Goal: Task Accomplishment & Management: Manage account settings

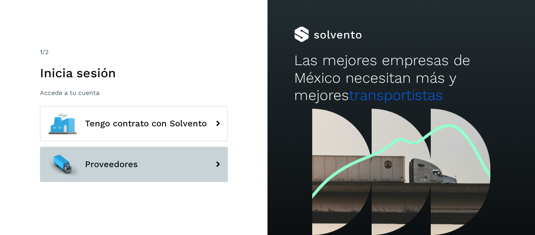
click at [154, 171] on button "Proveedores" at bounding box center [134, 164] width 188 height 35
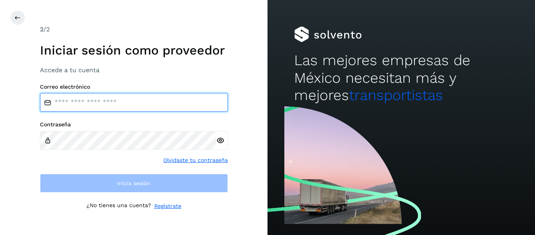
click at [78, 104] on input "email" at bounding box center [134, 102] width 188 height 19
type input "**********"
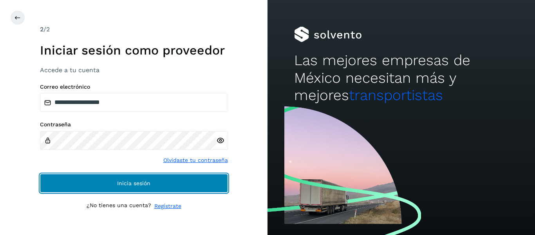
click at [114, 180] on button "Inicia sesión" at bounding box center [134, 183] width 188 height 19
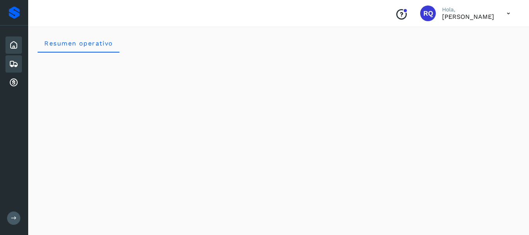
click at [6, 62] on div "Embarques" at bounding box center [13, 63] width 16 height 17
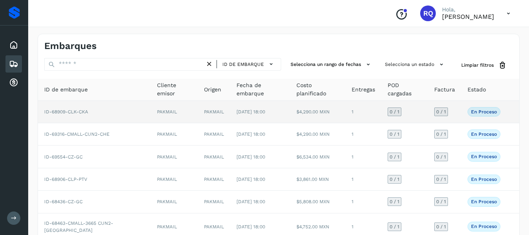
click at [390, 112] on span "0 / 1" at bounding box center [395, 111] width 10 height 5
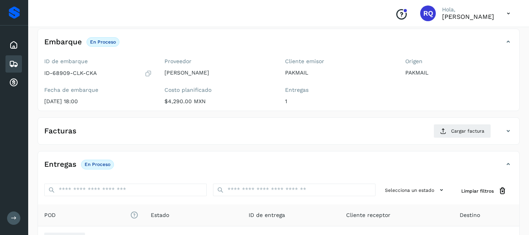
scroll to position [44, 0]
click at [13, 61] on icon at bounding box center [13, 63] width 9 height 9
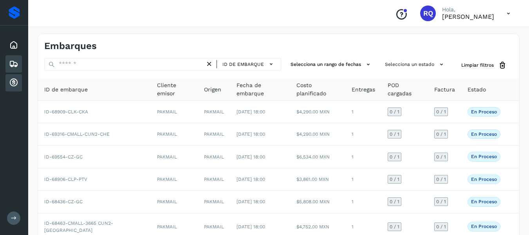
click at [12, 83] on icon at bounding box center [13, 82] width 9 height 9
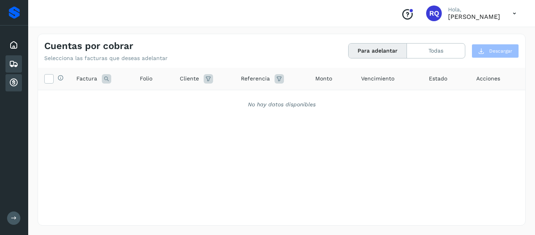
click at [12, 67] on icon at bounding box center [13, 63] width 9 height 9
